Goal: Task Accomplishment & Management: Use online tool/utility

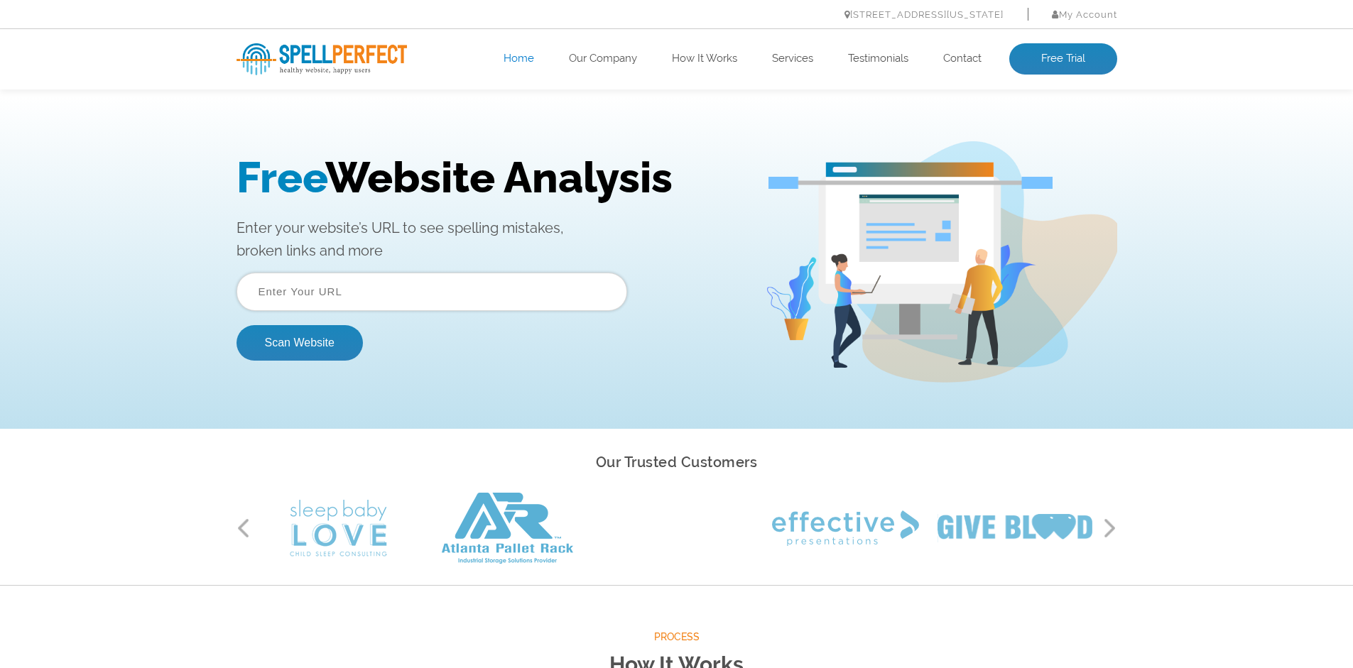
click at [357, 293] on input "text" at bounding box center [431, 292] width 390 height 38
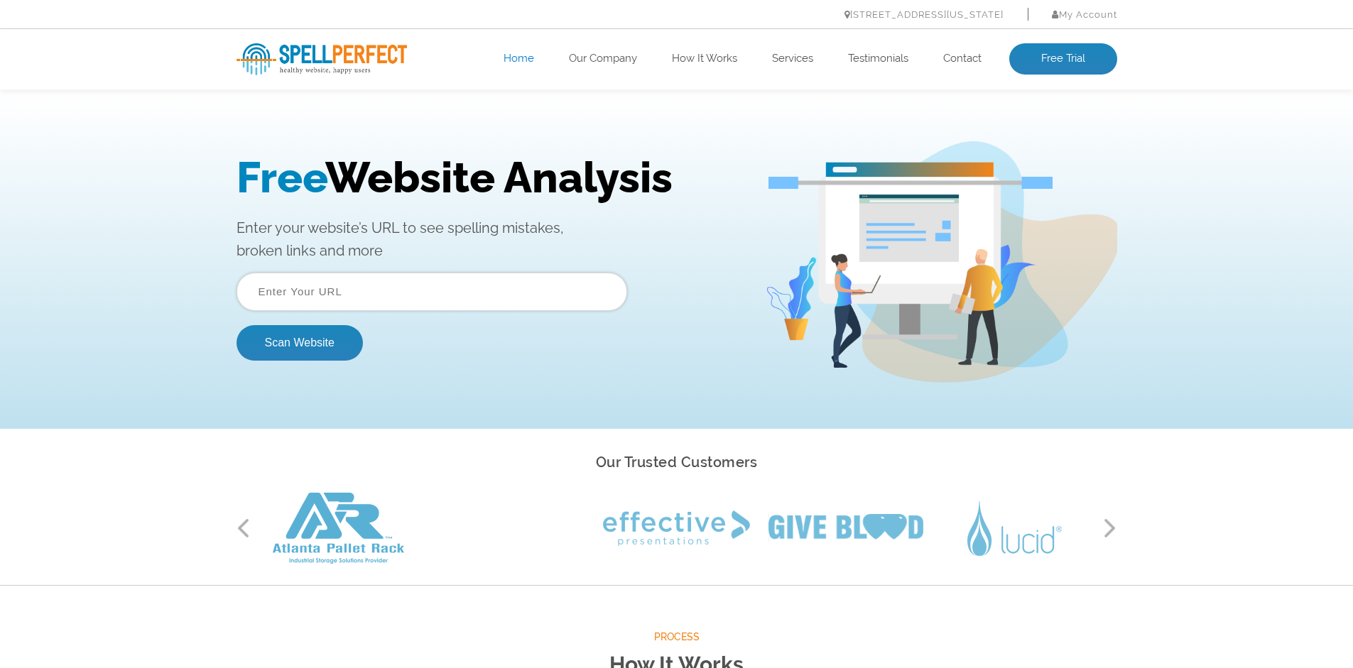
click at [361, 292] on input "text" at bounding box center [431, 292] width 390 height 38
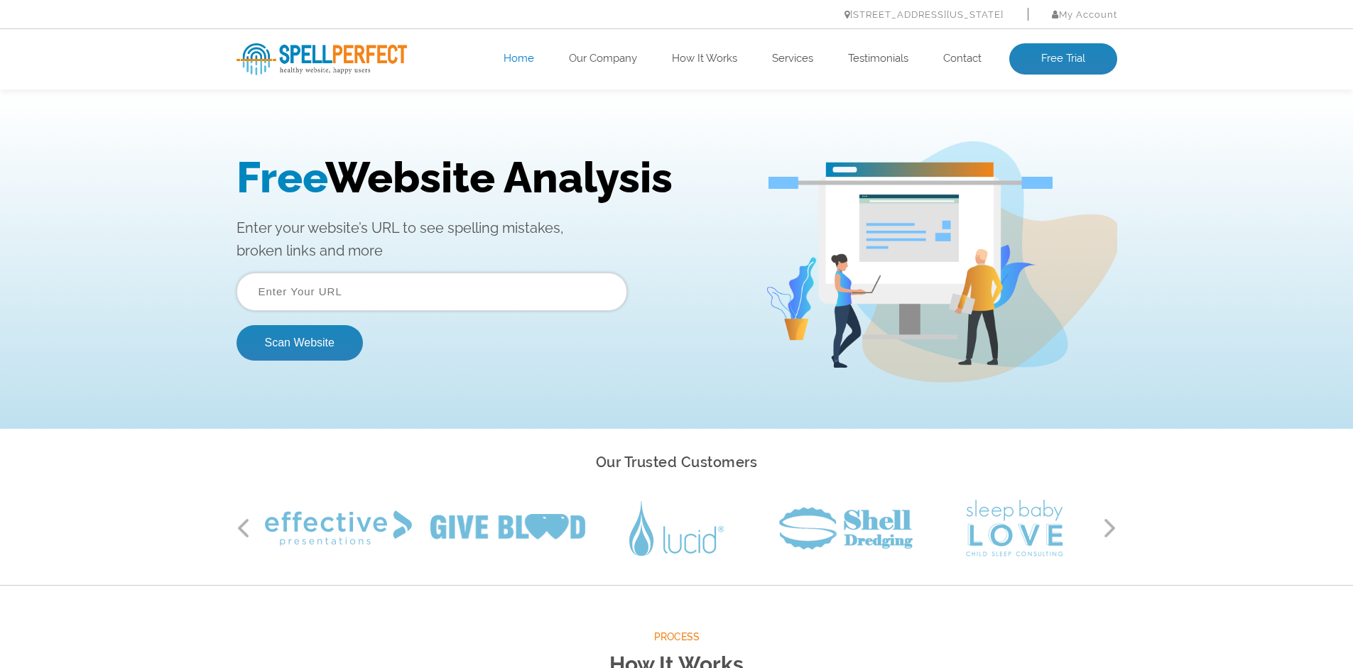
click at [85, 351] on div "Free Website Analysis Enter your website’s URL to see spelling mistakes, broken…" at bounding box center [676, 262] width 1353 height 334
click at [356, 295] on input "text" at bounding box center [431, 292] width 390 height 38
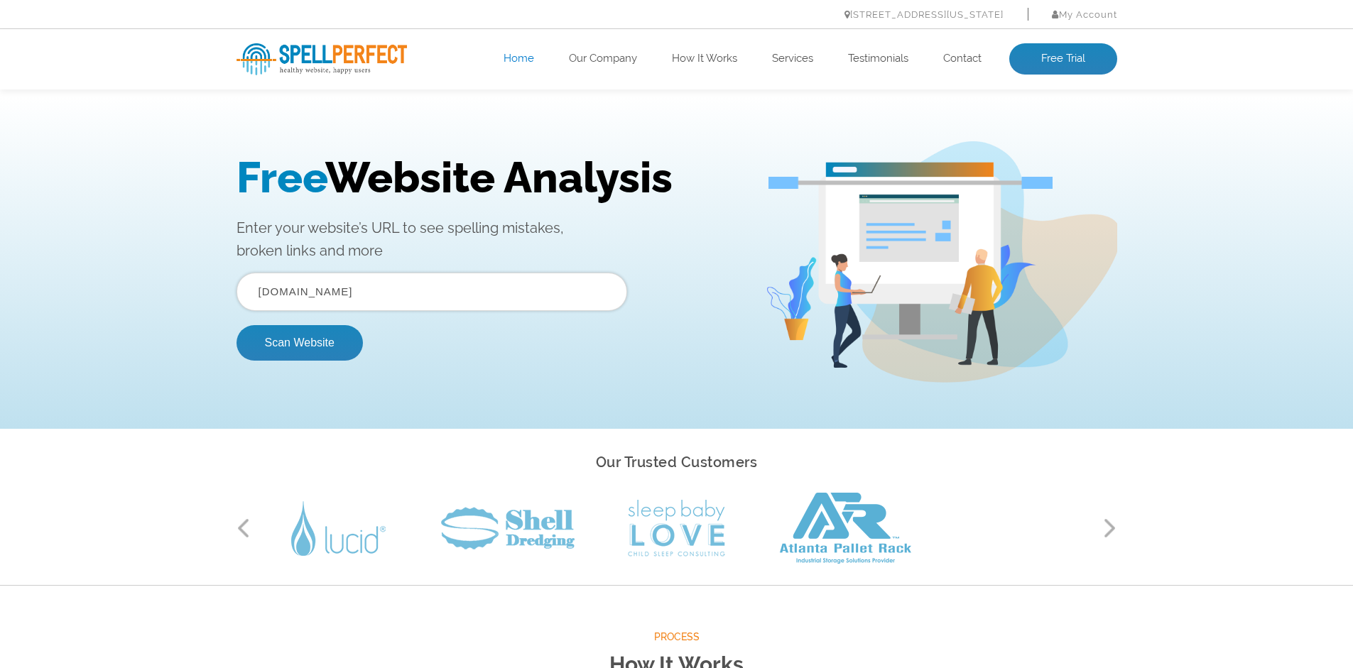
type input "[DOMAIN_NAME]"
click at [236, 325] on button "Scan Website" at bounding box center [299, 342] width 126 height 35
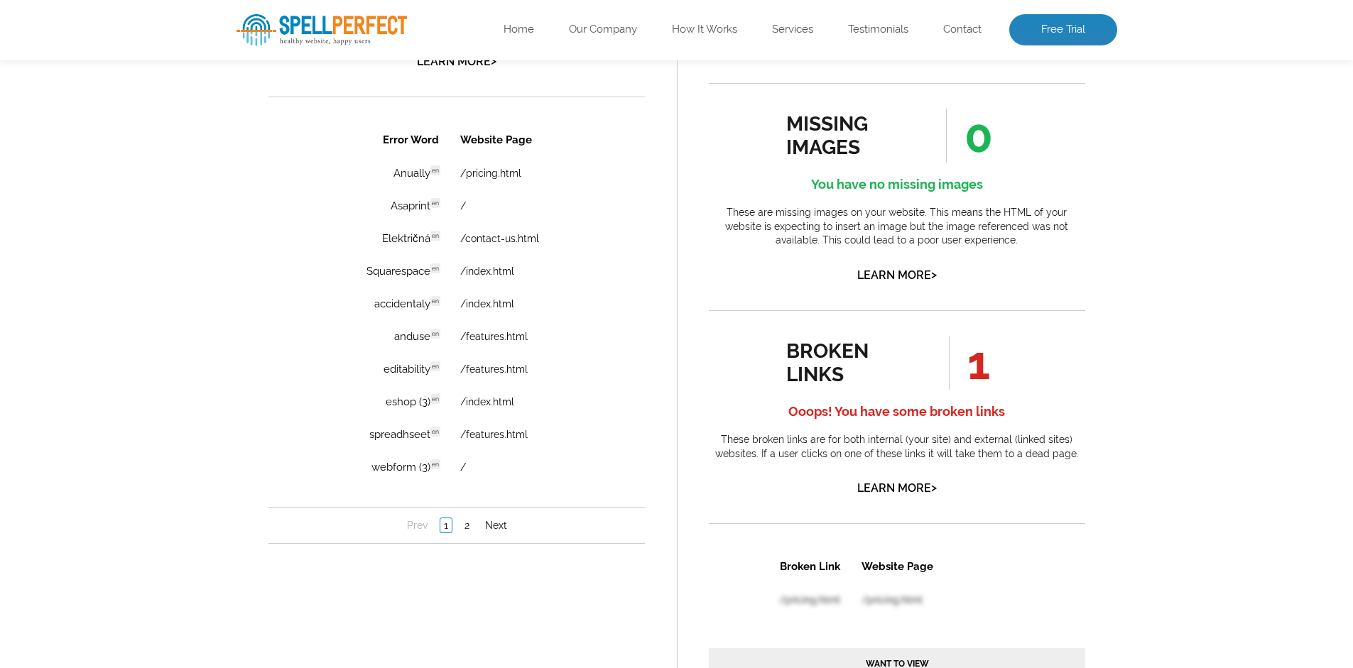
scroll to position [1016, 0]
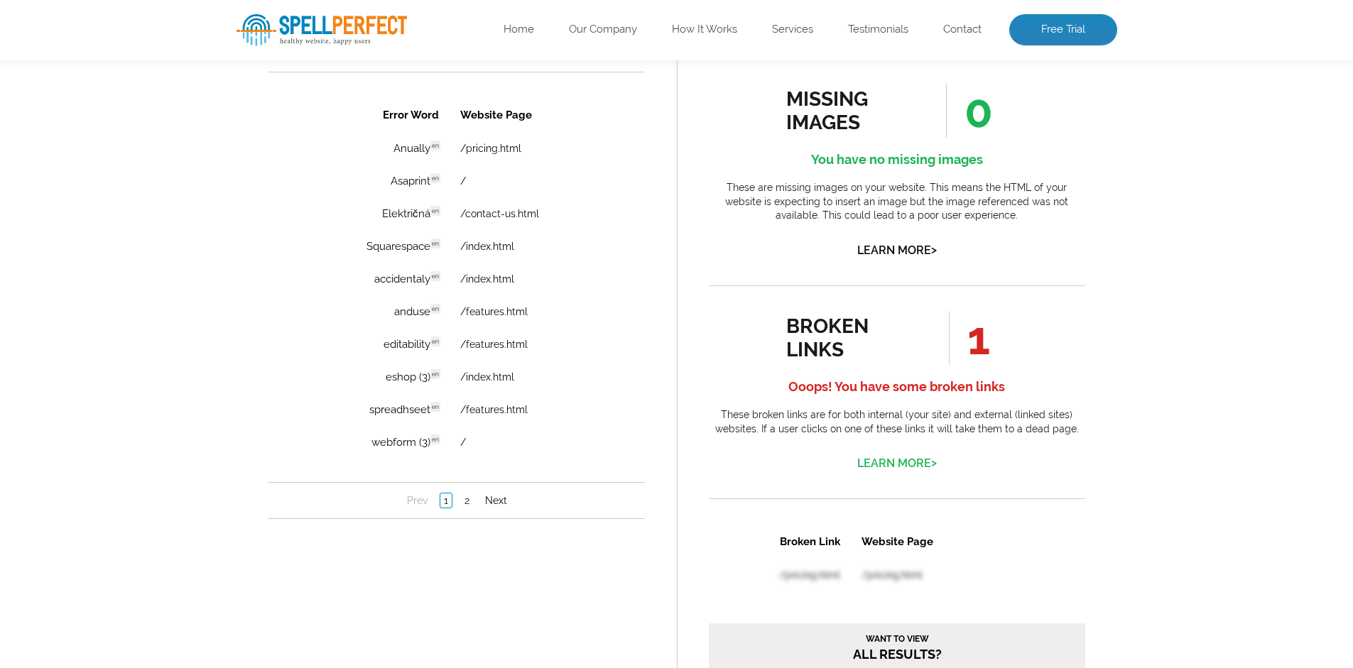
click at [883, 461] on link "Learn More >" at bounding box center [897, 463] width 80 height 13
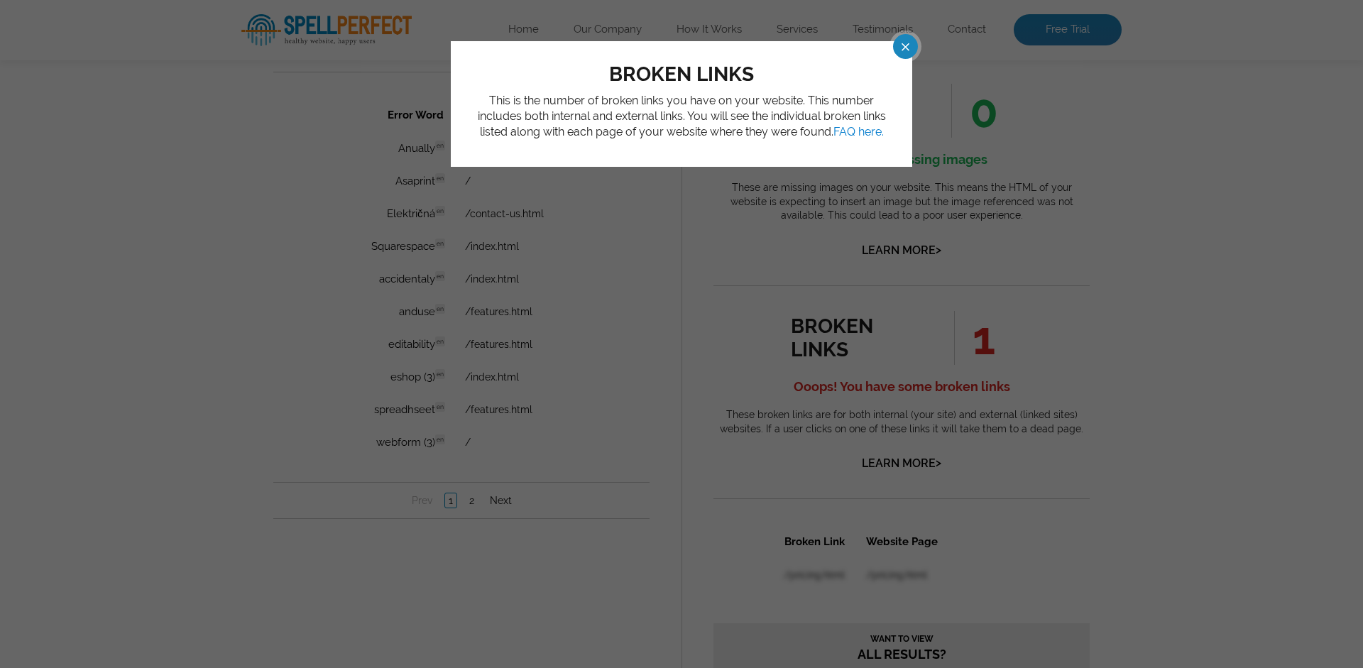
click at [905, 42] on span at bounding box center [892, 46] width 25 height 25
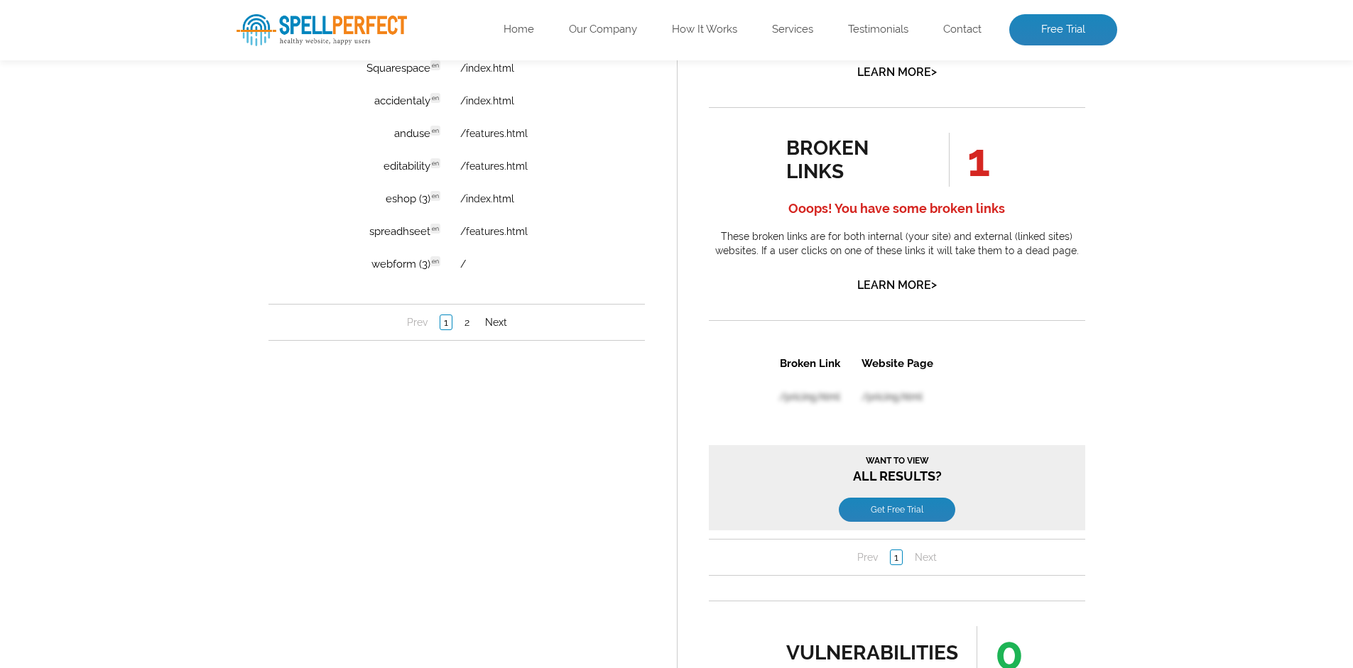
scroll to position [1204, 0]
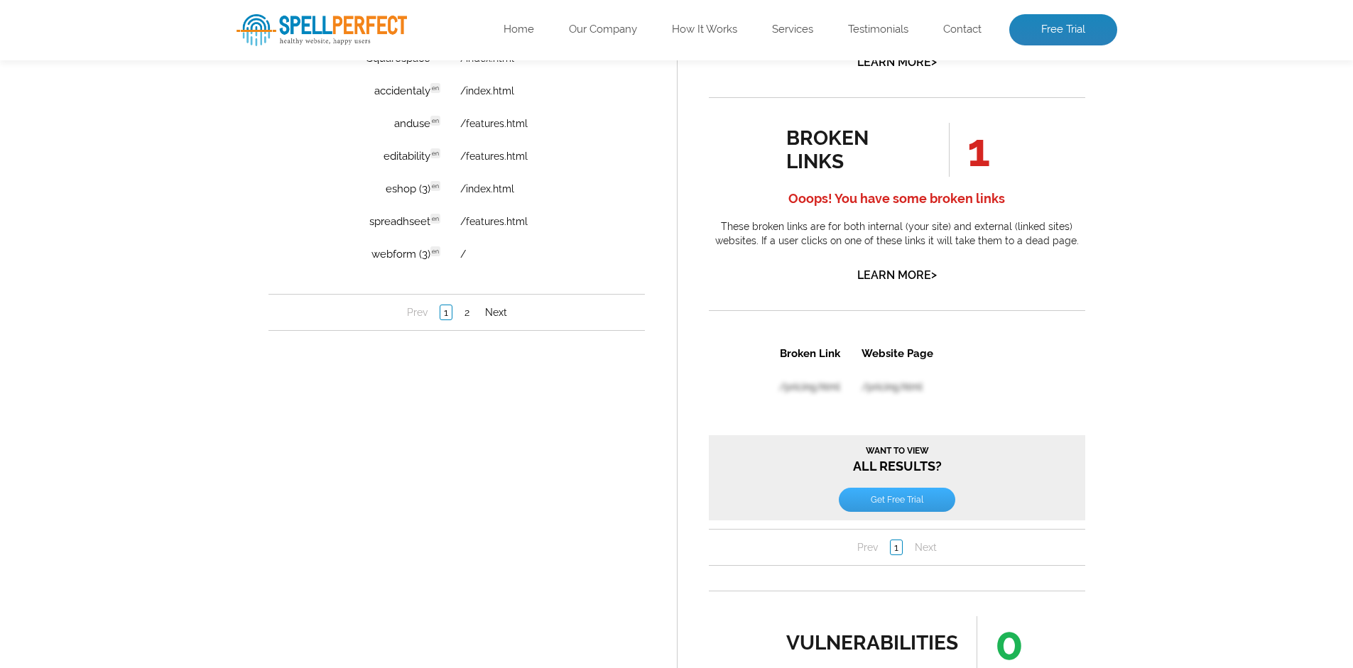
click at [900, 500] on link "Get Free Trial" at bounding box center [896, 499] width 116 height 24
